Goal: Task Accomplishment & Management: Use online tool/utility

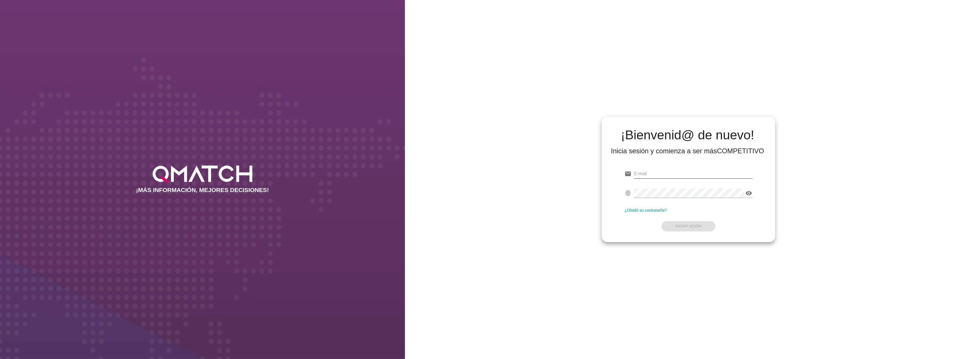
click at [678, 175] on input "email" at bounding box center [693, 173] width 118 height 9
type input "test@test.cencosud.cl"
click at [699, 224] on strong "Iniciar Sesión" at bounding box center [689, 226] width 26 height 4
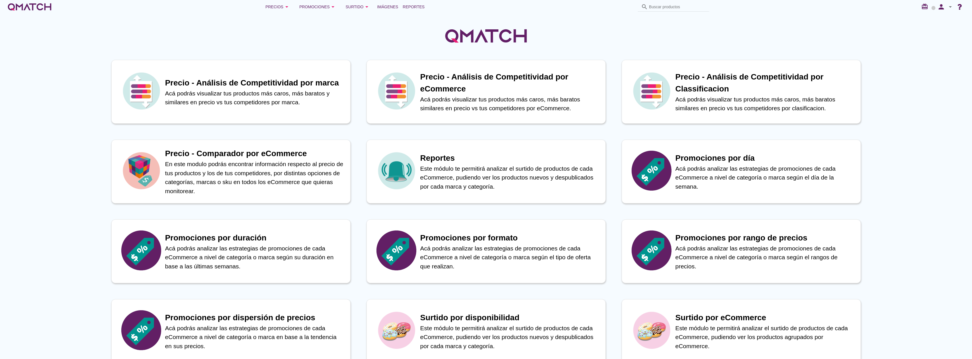
click at [950, 6] on icon "arrow_drop_down" at bounding box center [950, 6] width 7 height 7
click at [930, 34] on span "Preferencias de aplicación" at bounding box center [934, 35] width 47 height 5
radio input "true"
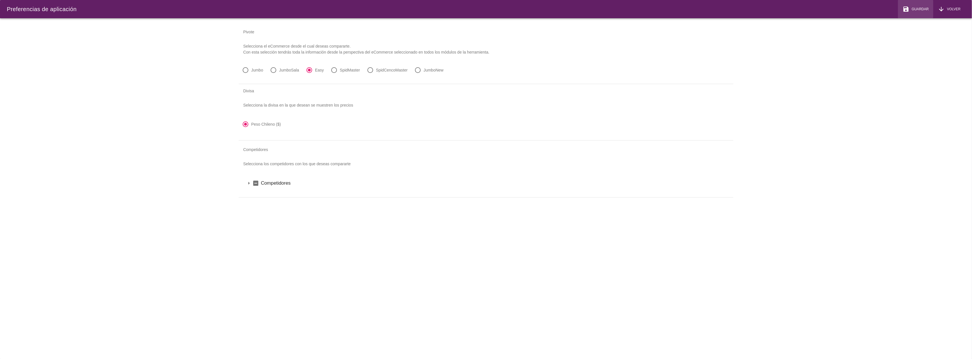
click at [919, 11] on span "Guardar" at bounding box center [919, 9] width 19 height 5
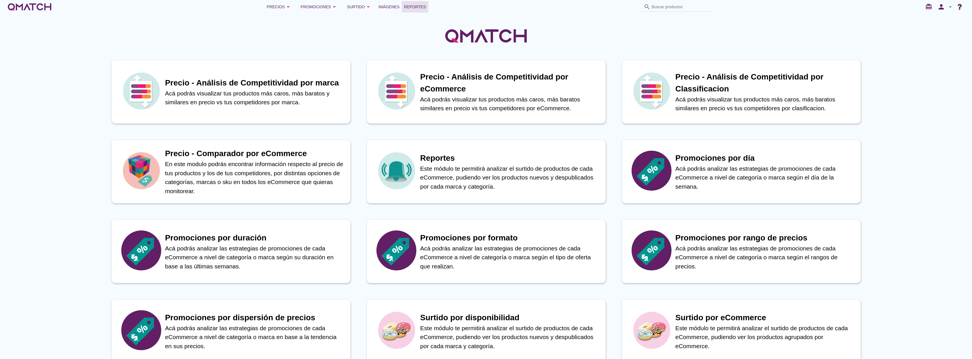
click at [409, 6] on span "Reportes" at bounding box center [415, 6] width 22 height 7
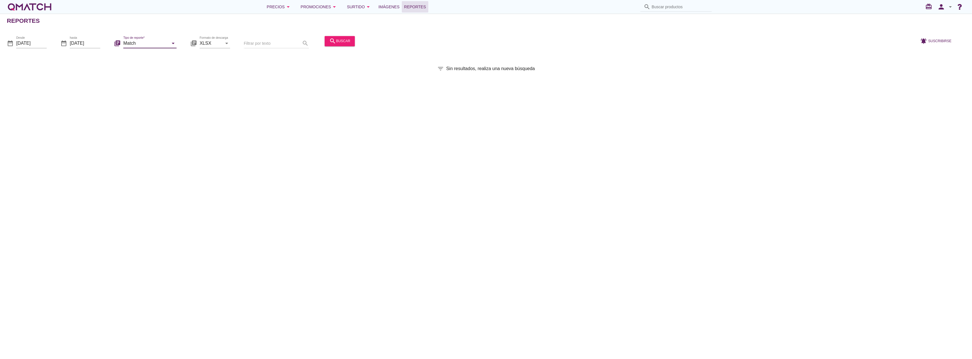
click at [131, 44] on input "Match" at bounding box center [145, 43] width 45 height 9
click at [134, 95] on div "Match con historicos" at bounding box center [158, 98] width 60 height 7
type input "Match con historicos"
click at [325, 46] on button "search buscar" at bounding box center [340, 41] width 30 height 10
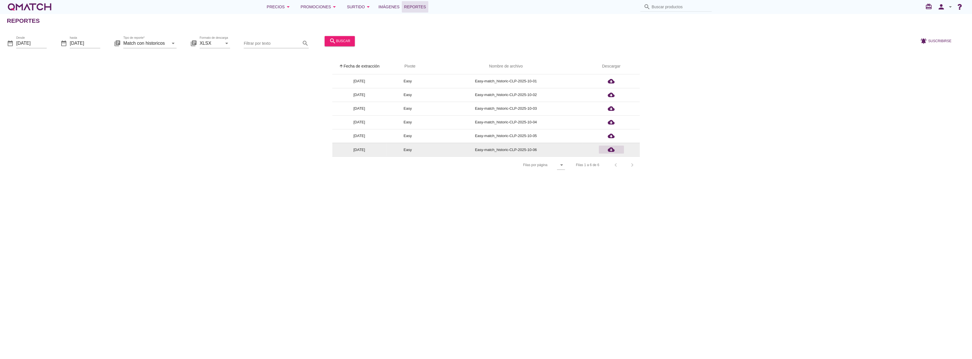
click at [609, 147] on icon "cloud_download" at bounding box center [611, 149] width 7 height 7
